Goal: Task Accomplishment & Management: Manage account settings

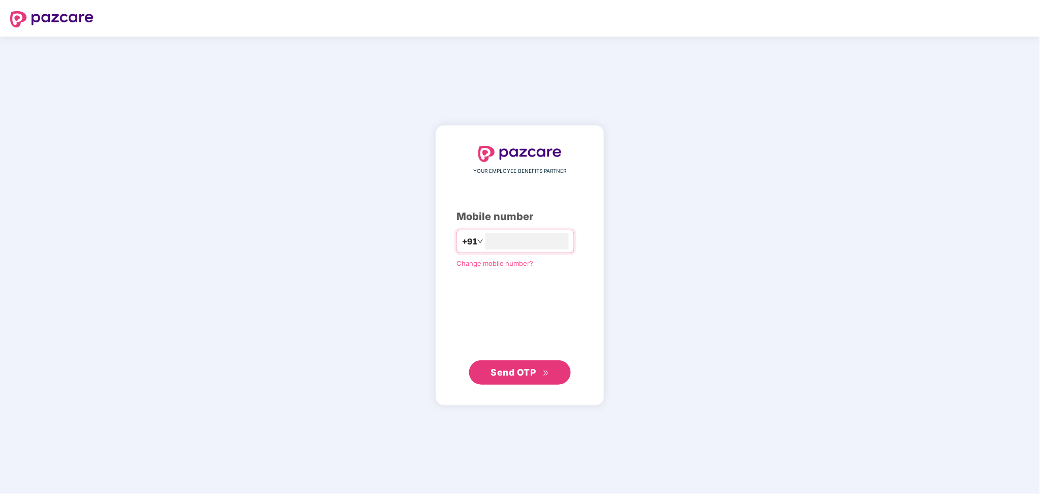
type input "*"
type input "**********"
click at [513, 362] on button "Send OTP" at bounding box center [520, 372] width 102 height 24
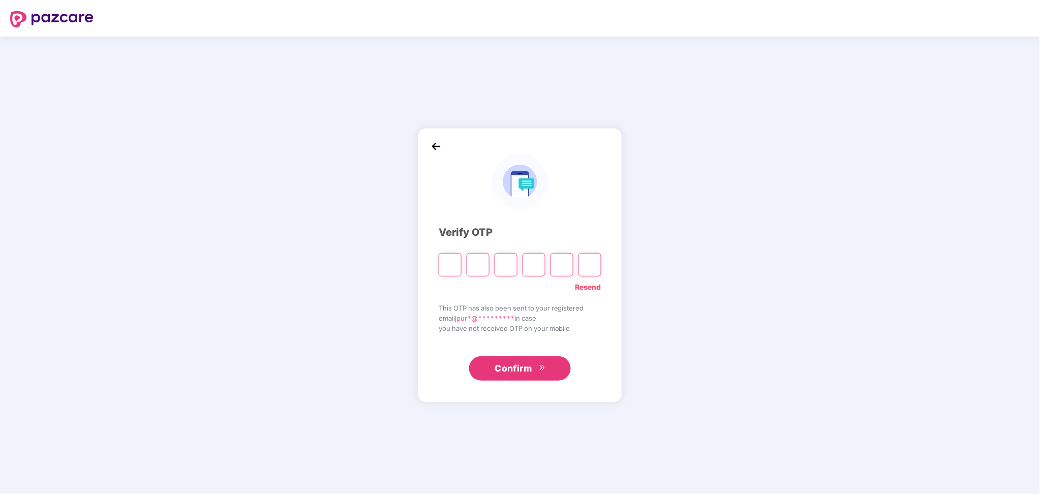
type input "*"
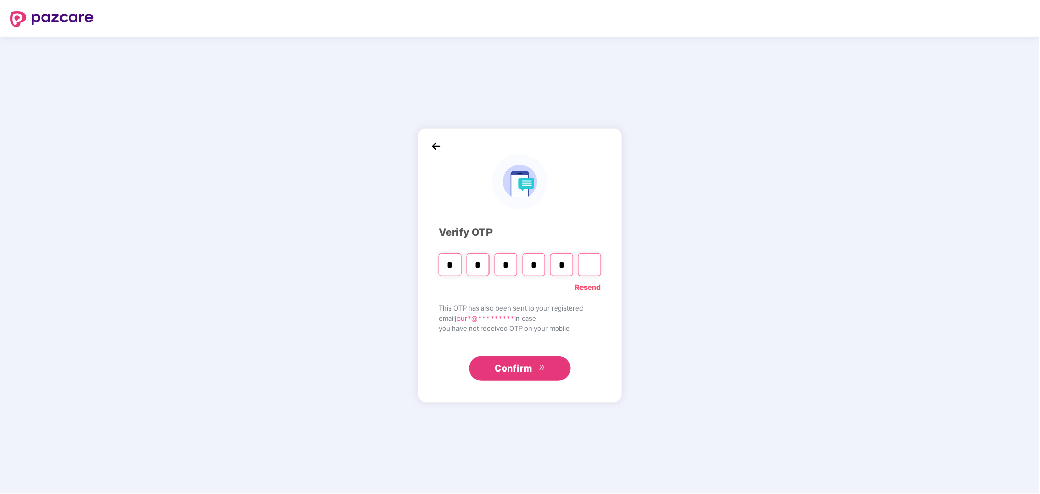
type input "*"
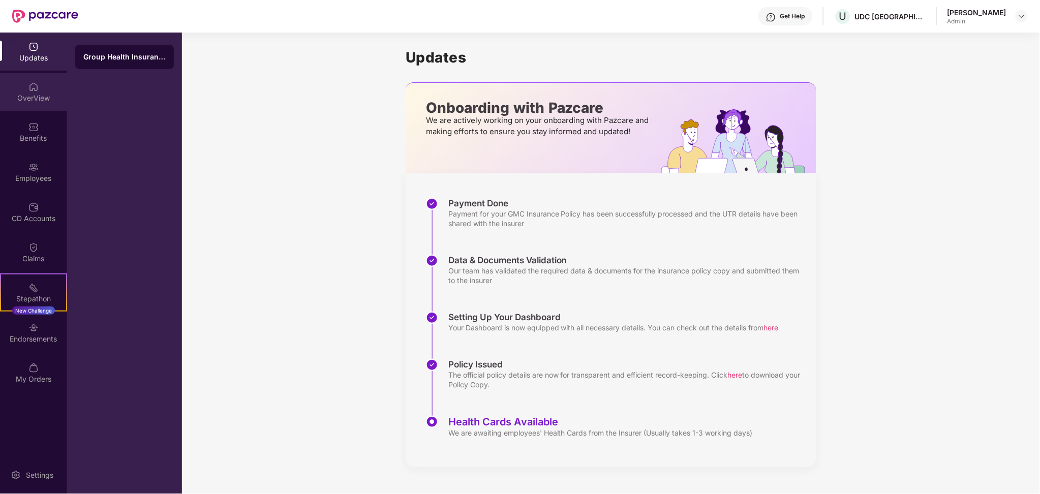
click at [31, 82] on img at bounding box center [33, 87] width 10 height 10
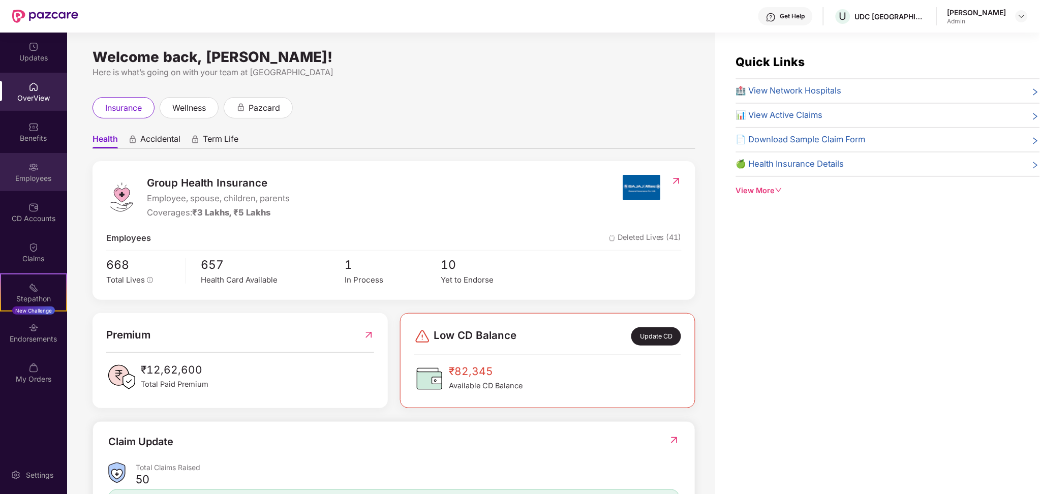
click at [43, 175] on div "Employees" at bounding box center [33, 178] width 67 height 10
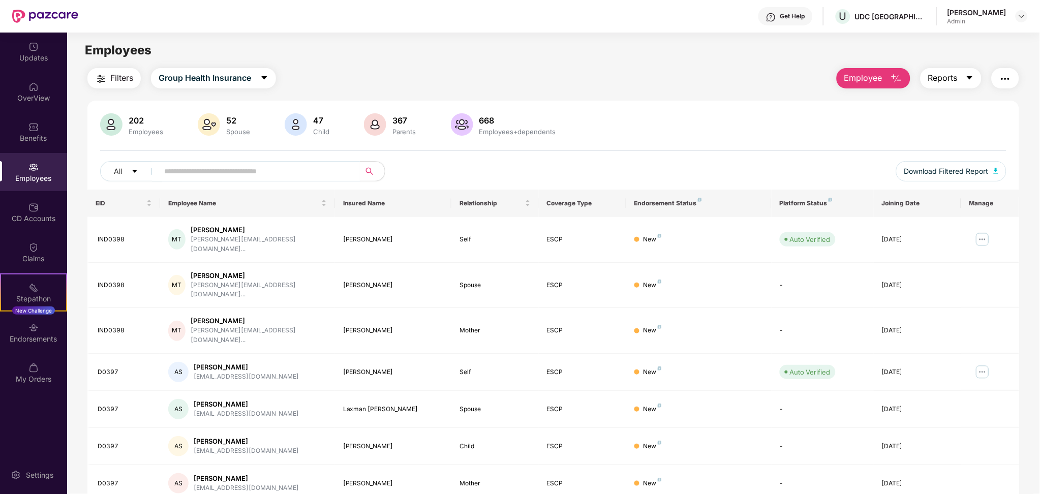
click at [945, 86] on button "Reports" at bounding box center [950, 78] width 61 height 20
click at [716, 56] on div "Employees" at bounding box center [553, 50] width 972 height 19
click at [592, 79] on div "Filters Group Health Insurance Employee Reports" at bounding box center [552, 78] width 931 height 20
